Goal: Contribute content

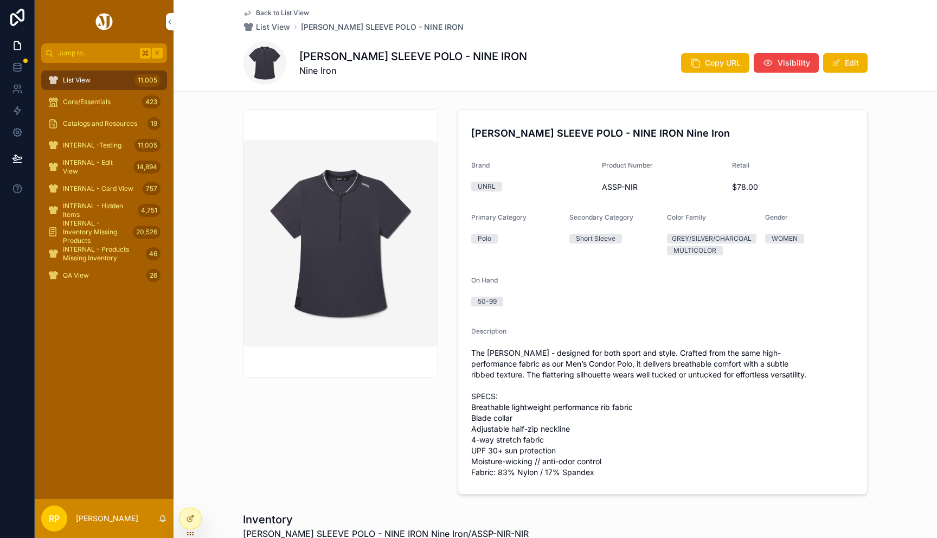
click at [263, 12] on span "Back to List View" at bounding box center [282, 13] width 53 height 9
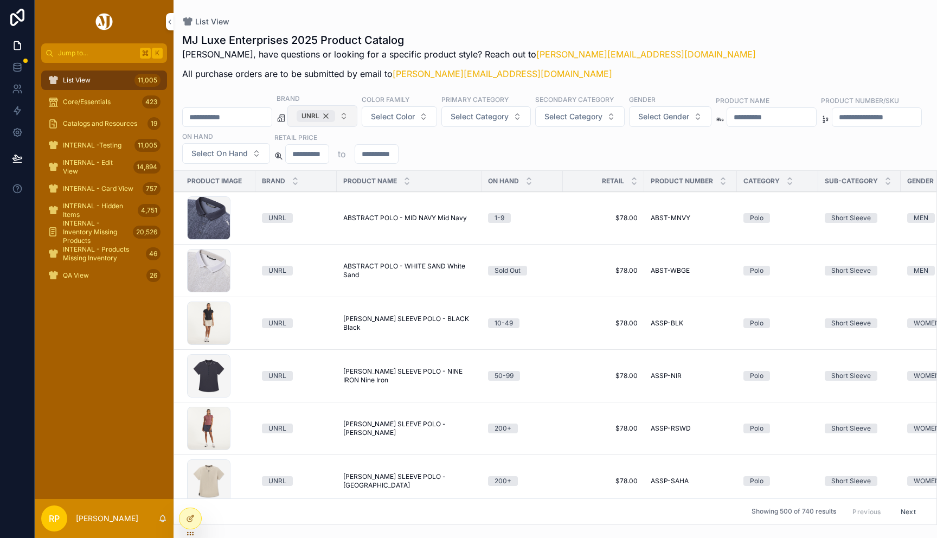
click at [335, 113] on div "UNRL" at bounding box center [315, 116] width 38 height 12
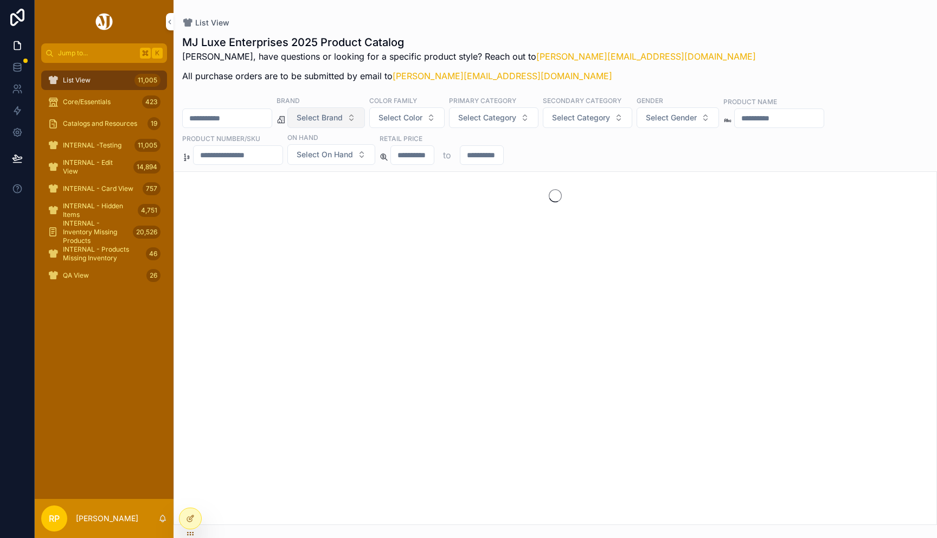
click at [236, 126] on div "scrollable content" at bounding box center [227, 118] width 90 height 20
click at [224, 120] on input "scrollable content" at bounding box center [227, 118] width 89 height 15
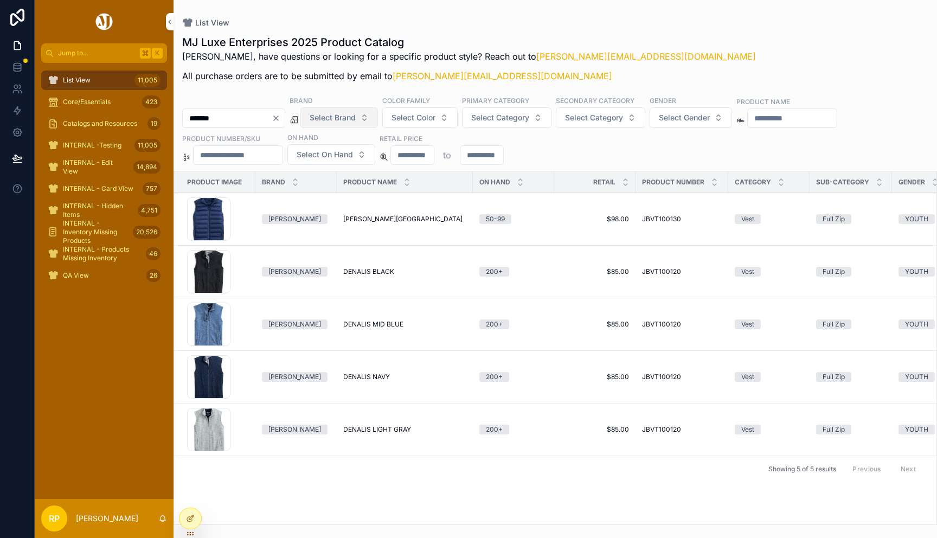
type input "*******"
click at [350, 278] on td "DENALIS BLACK DENALIS BLACK" at bounding box center [405, 272] width 136 height 53
click at [356, 274] on span "DENALIS BLACK" at bounding box center [368, 271] width 51 height 9
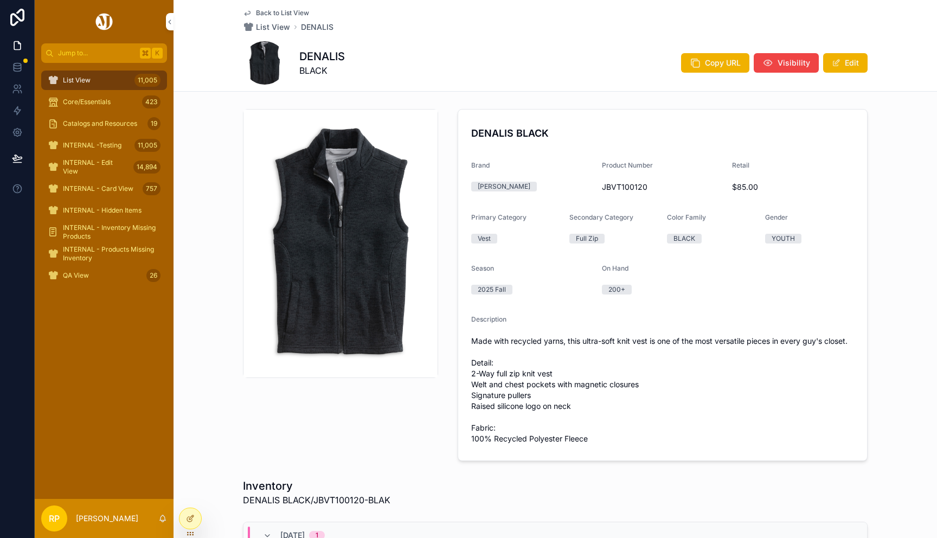
click at [602, 179] on div "Product Number JBVT100120" at bounding box center [663, 178] width 122 height 35
click at [602, 179] on div "JBVT100120" at bounding box center [663, 186] width 122 height 17
copy span "JBVT100120"
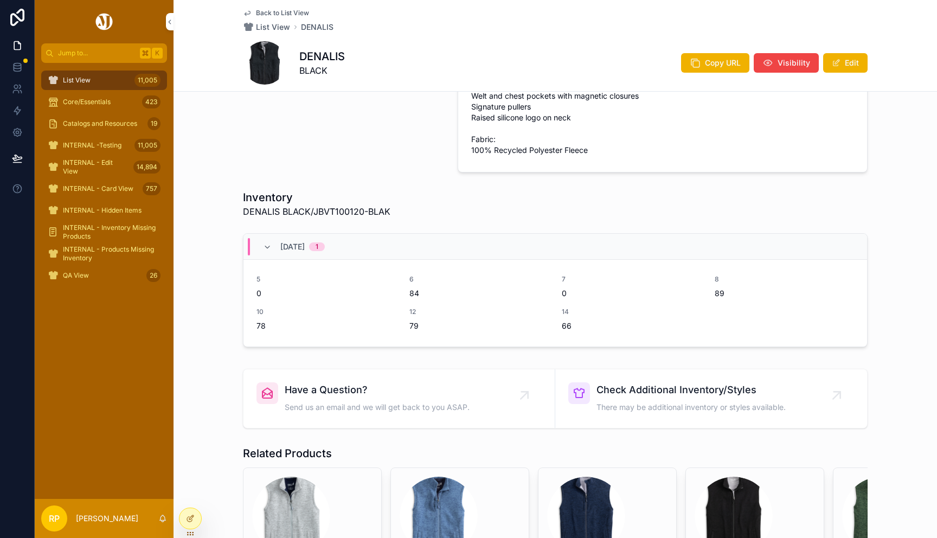
scroll to position [406, 0]
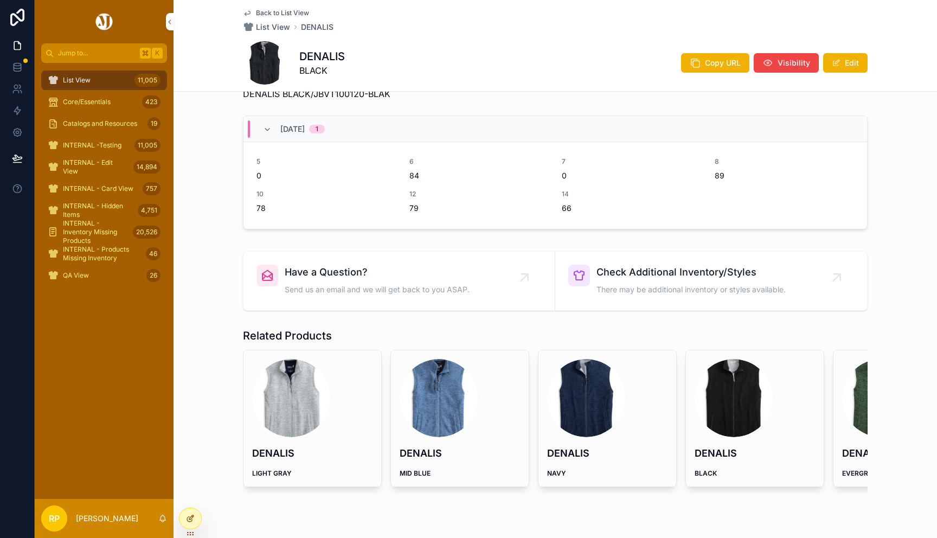
click at [190, 515] on icon at bounding box center [190, 518] width 9 height 9
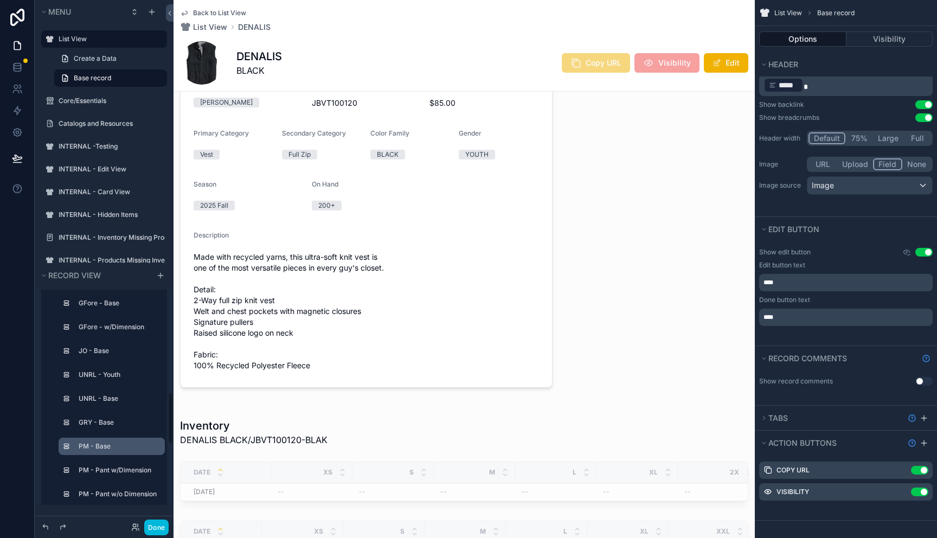
scroll to position [420, 0]
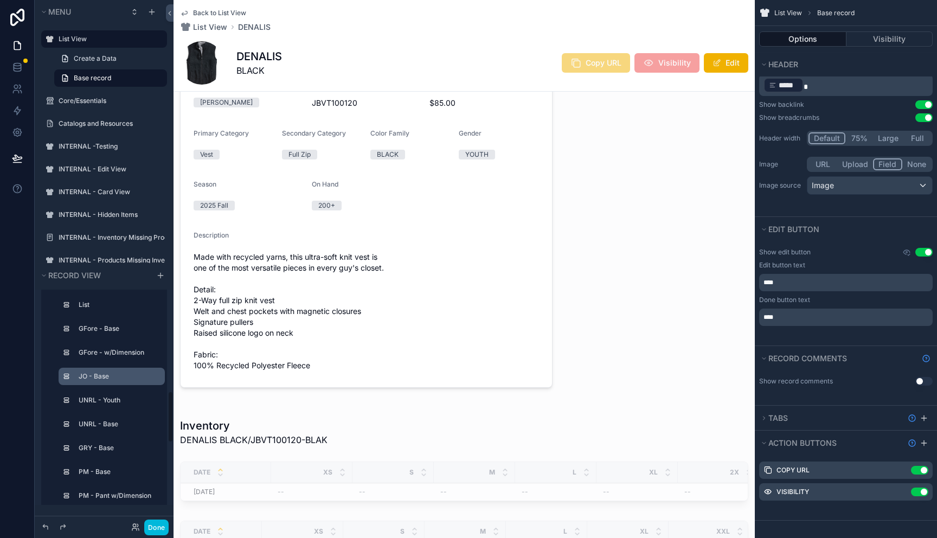
click at [107, 374] on label "JO - Base" at bounding box center [118, 376] width 78 height 9
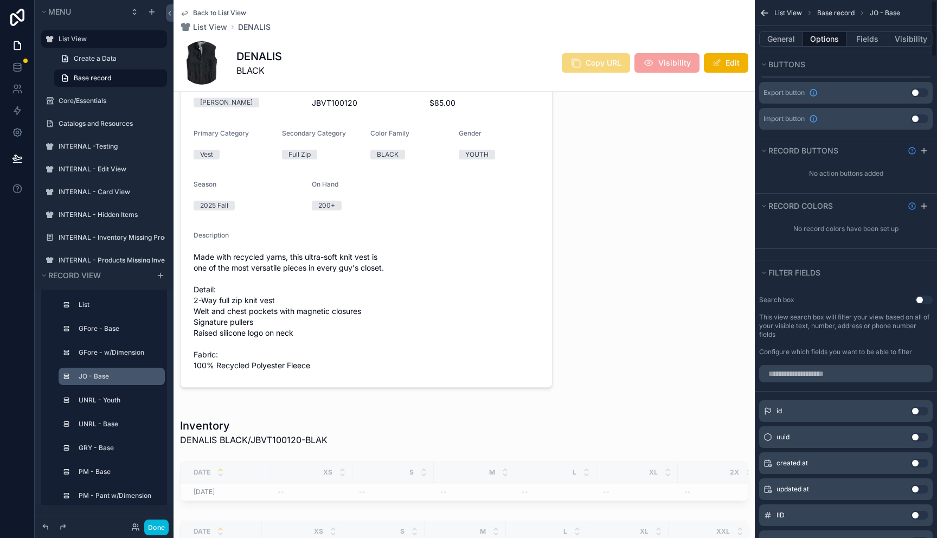
scroll to position [0, 0]
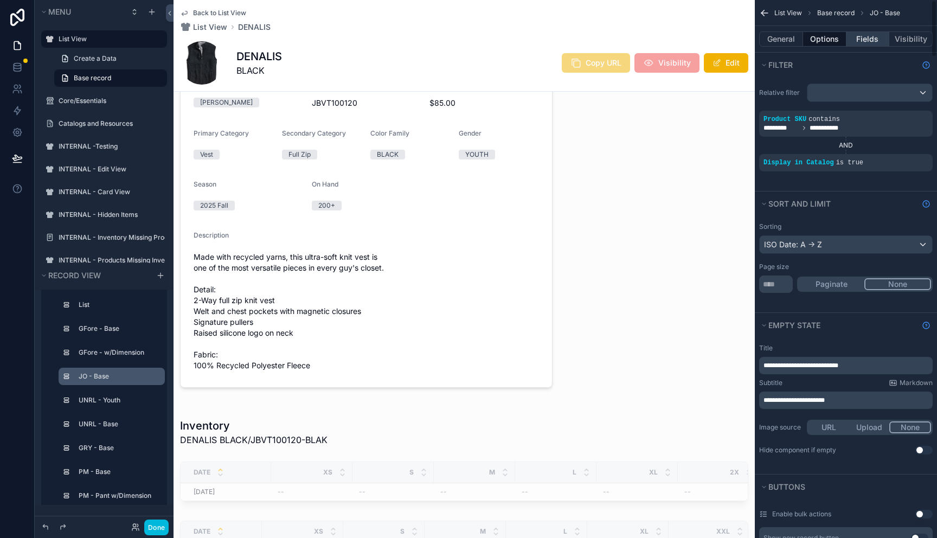
click at [864, 40] on button "Fields" at bounding box center [867, 38] width 43 height 15
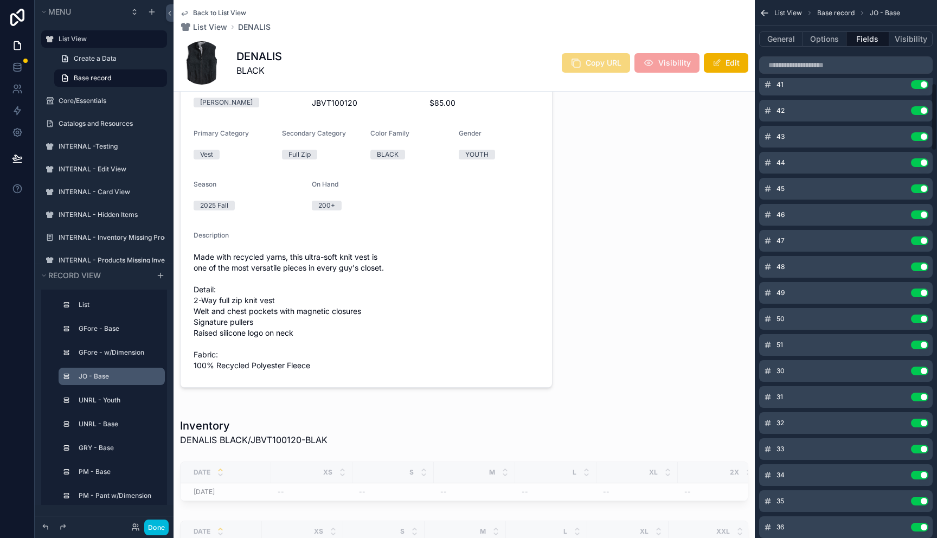
scroll to position [951, 0]
click at [819, 60] on input "scrollable content" at bounding box center [845, 64] width 173 height 17
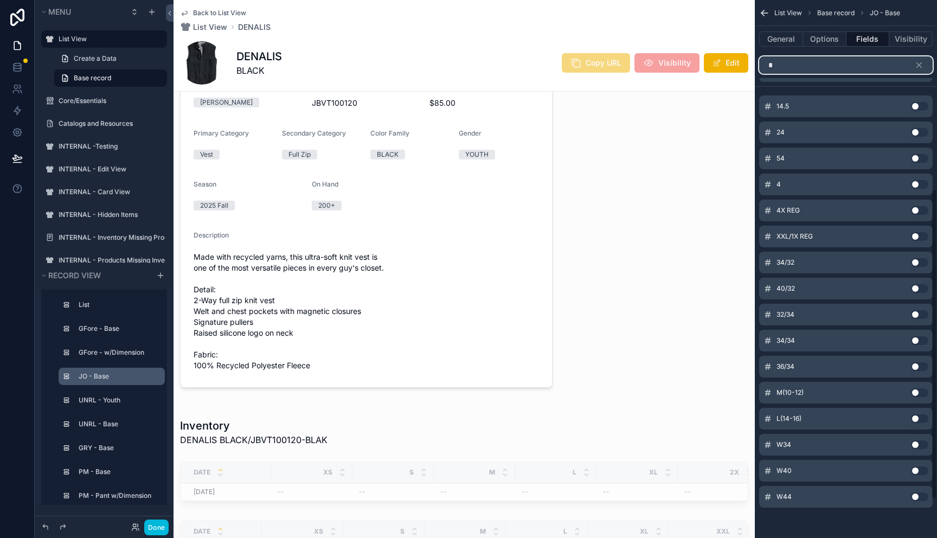
scroll to position [327, 0]
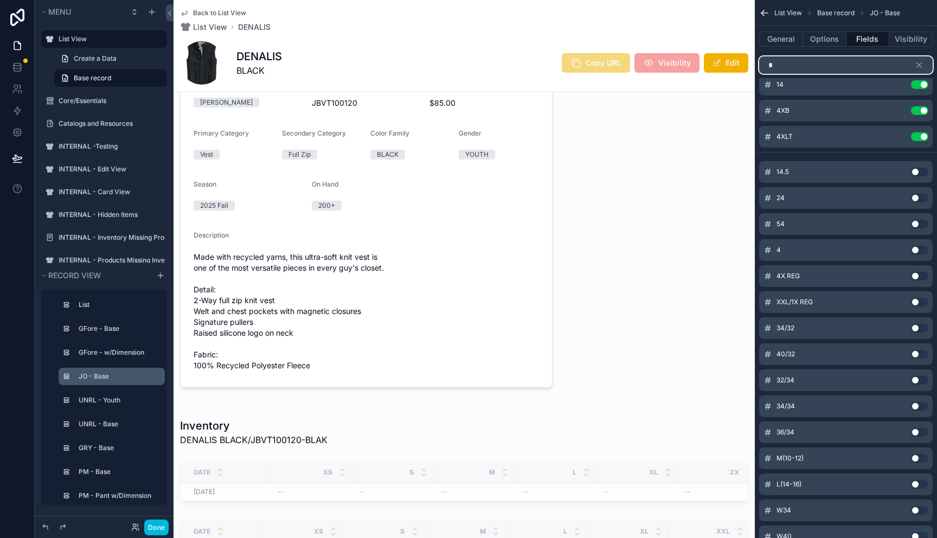
type input "*"
click at [924, 247] on button "Use setting" at bounding box center [919, 250] width 17 height 9
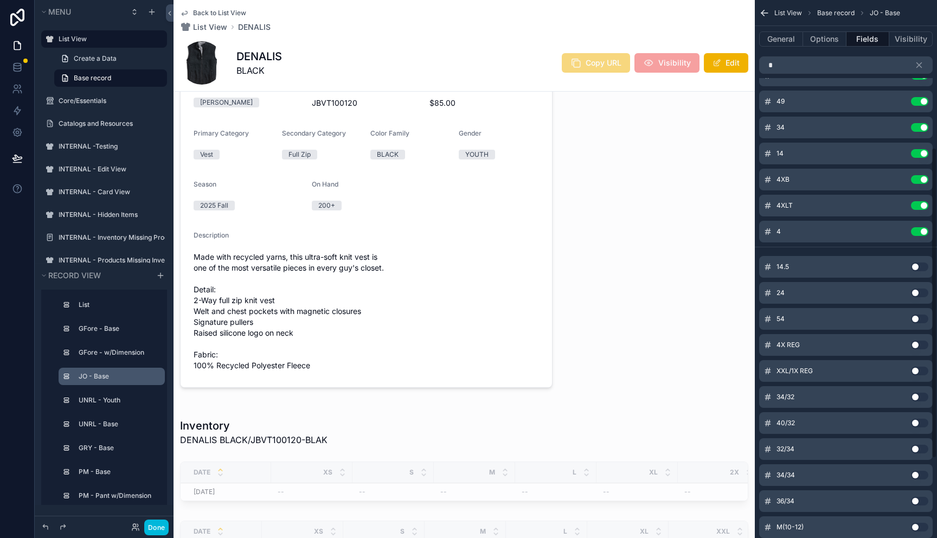
scroll to position [255, 0]
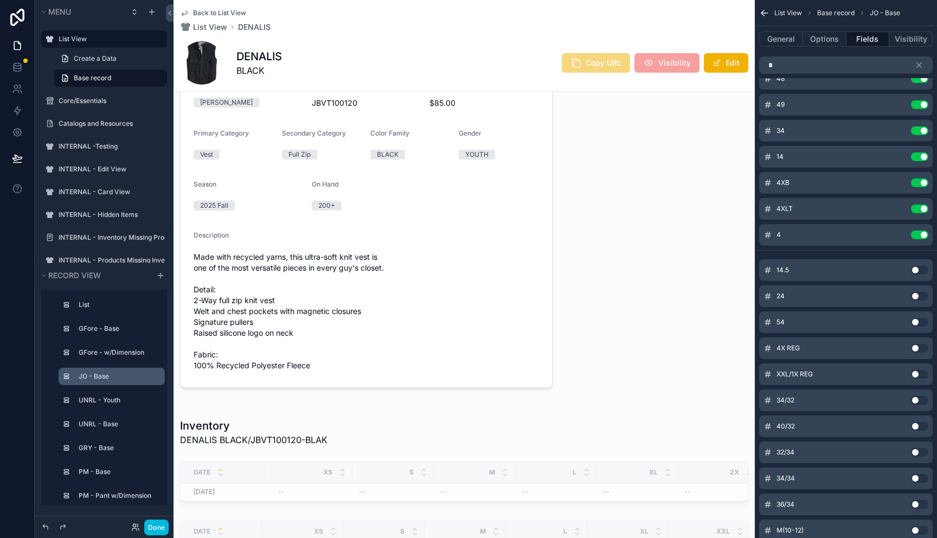
drag, startPoint x: 768, startPoint y: 237, endPoint x: 770, endPoint y: 102, distance: 134.4
click at [771, 102] on div "4XL Use setting 40 Use setting 41 Use setting 42 Use setting 43 Use setting 44 …" at bounding box center [845, 40] width 182 height 412
drag, startPoint x: 767, startPoint y: 236, endPoint x: 768, endPoint y: 167, distance: 68.8
click at [767, 167] on div "4XL Use setting 40 Use setting 41 Use setting 42 Use setting 43 Use setting 44 …" at bounding box center [845, 40] width 182 height 412
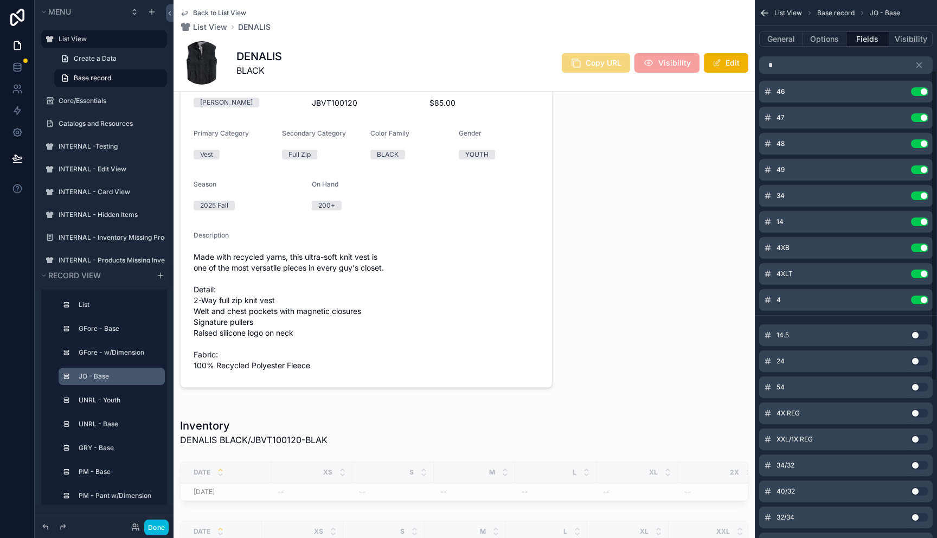
scroll to position [117, 0]
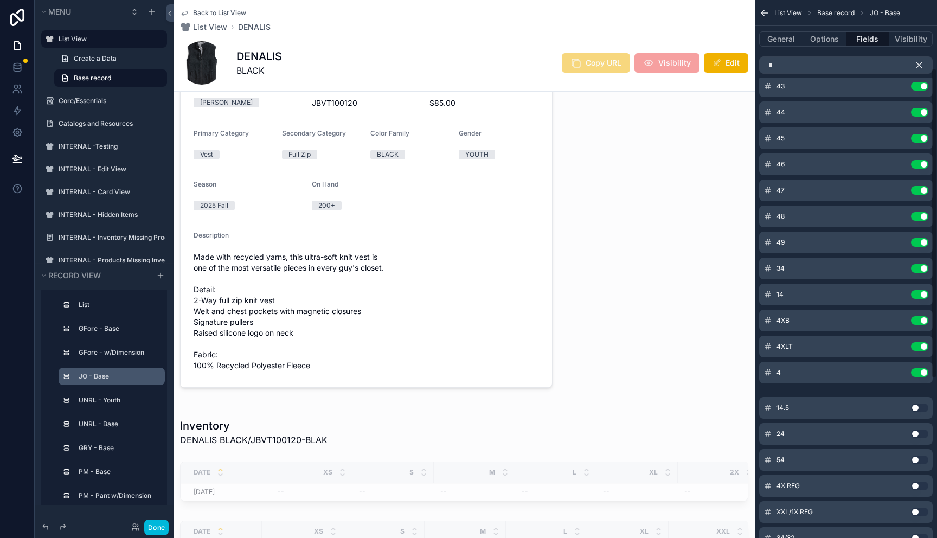
click at [918, 64] on icon "scrollable content" at bounding box center [919, 65] width 10 height 10
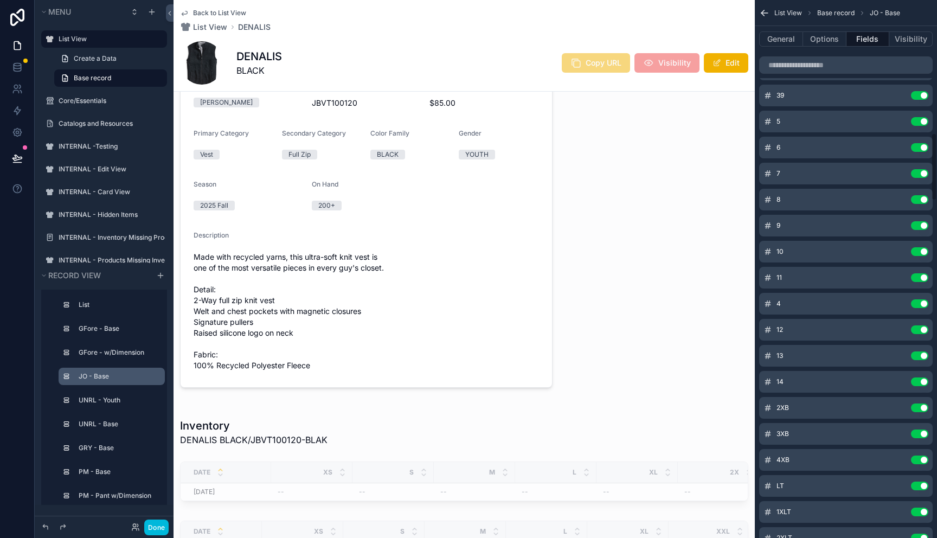
scroll to position [1027, 0]
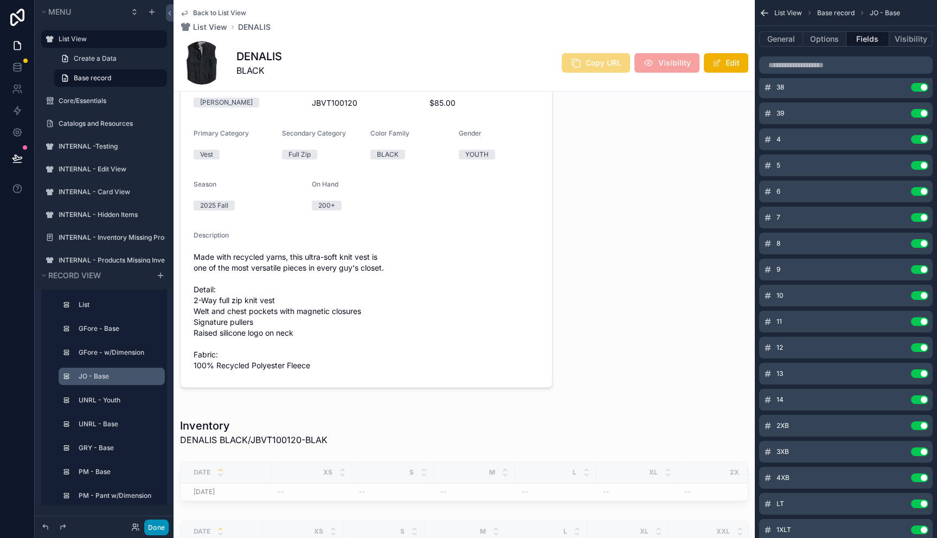
click at [163, 524] on button "Done" at bounding box center [156, 527] width 24 height 16
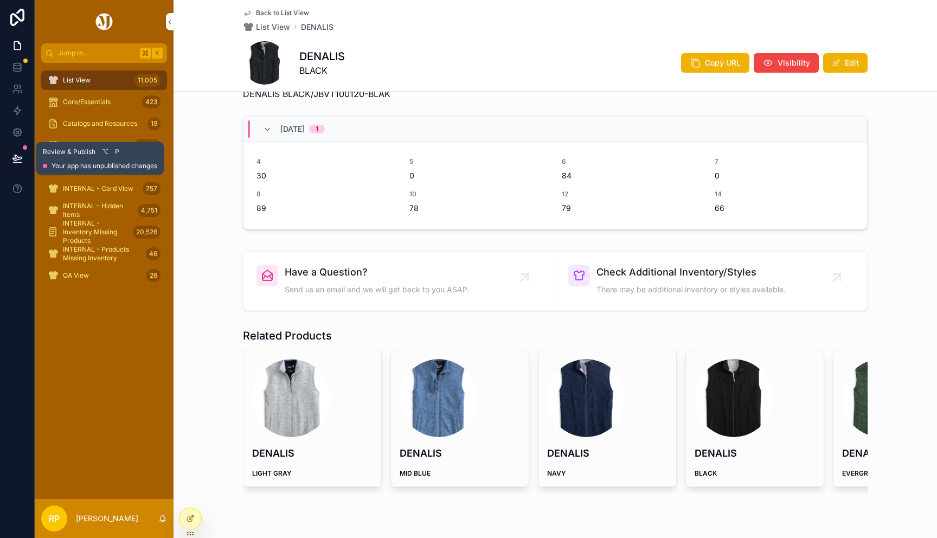
click at [19, 152] on button at bounding box center [17, 158] width 24 height 30
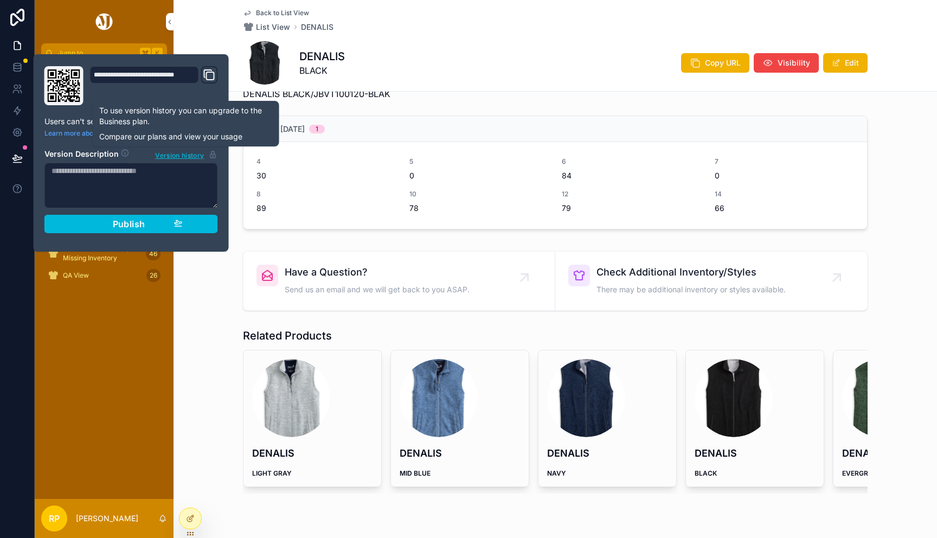
click at [146, 176] on textarea at bounding box center [130, 186] width 173 height 46
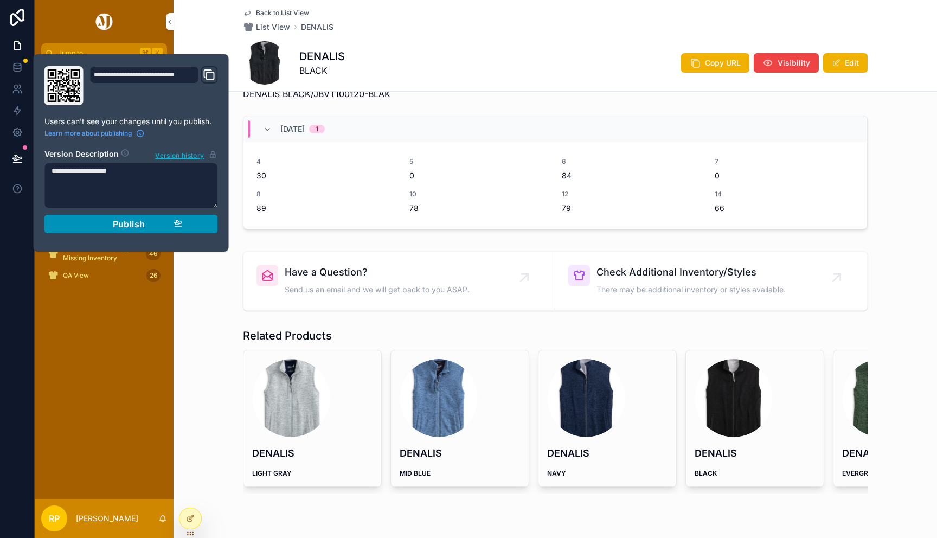
type textarea "**********"
click at [125, 225] on span "Publish" at bounding box center [129, 223] width 33 height 11
